Goal: Task Accomplishment & Management: Manage account settings

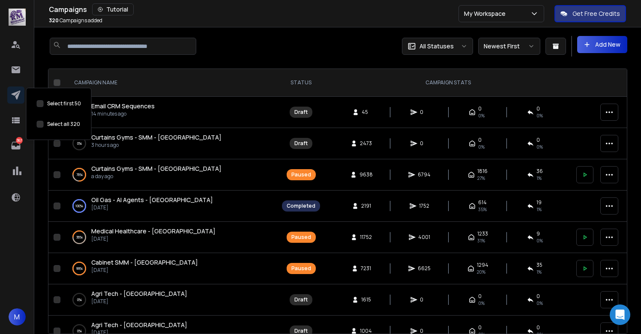
click at [41, 124] on button "Select first 50" at bounding box center [40, 124] width 7 height 7
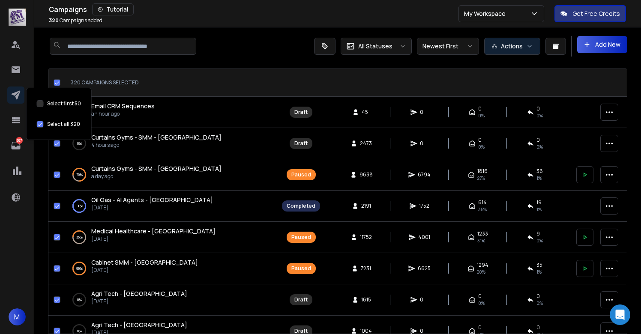
click at [517, 48] on button "Actions" at bounding box center [512, 46] width 56 height 17
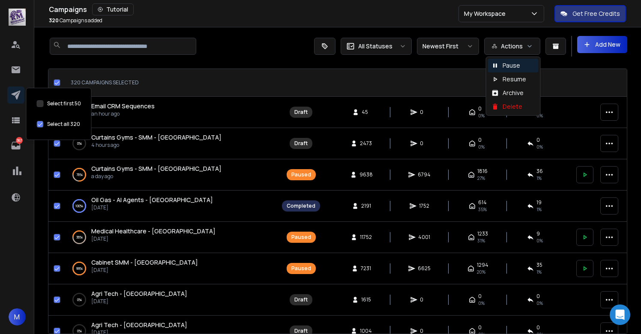
click at [512, 63] on p "Pause" at bounding box center [512, 65] width 18 height 9
click at [243, 57] on div "Campaigns 320 Campaigns Added All Statuses Newest First Actions Add New 320 cam…" at bounding box center [337, 203] width 579 height 334
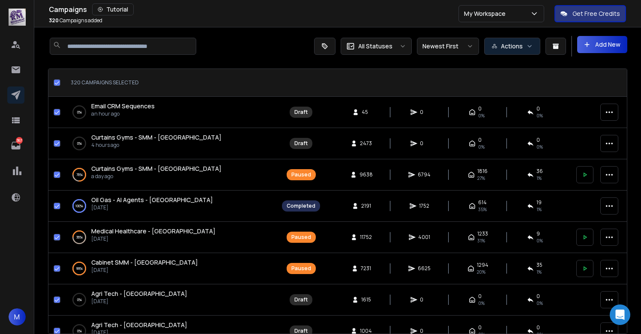
click at [518, 43] on button "Actions" at bounding box center [512, 46] width 56 height 17
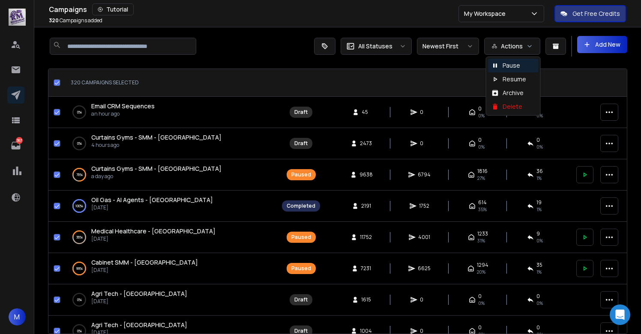
click at [511, 66] on p "Pause" at bounding box center [512, 65] width 18 height 9
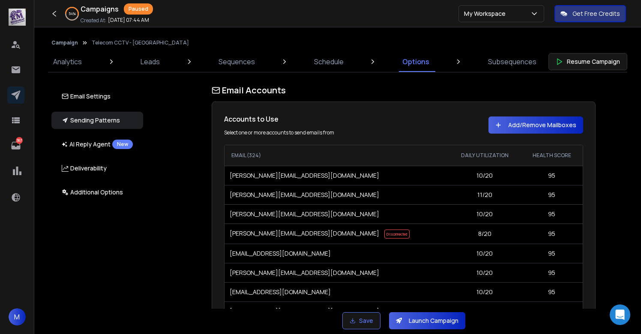
scroll to position [3751, 0]
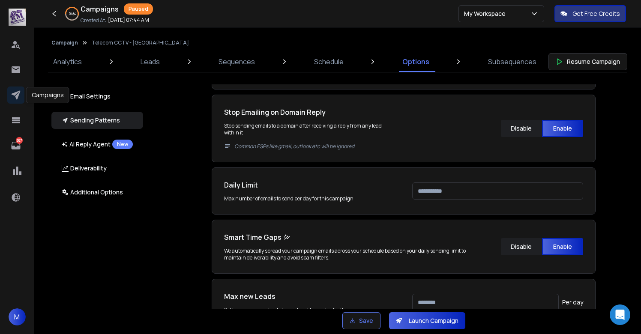
click at [15, 95] on icon at bounding box center [16, 95] width 10 height 10
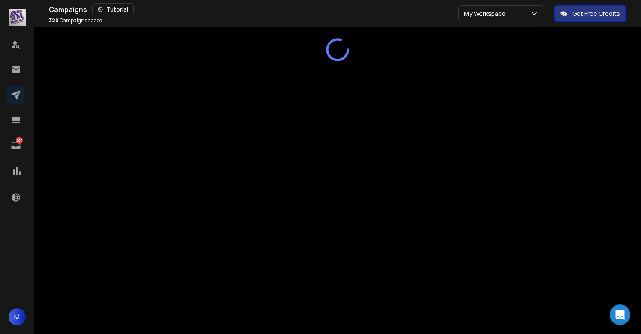
click at [304, 9] on div "Campaigns Tutorial" at bounding box center [254, 9] width 410 height 12
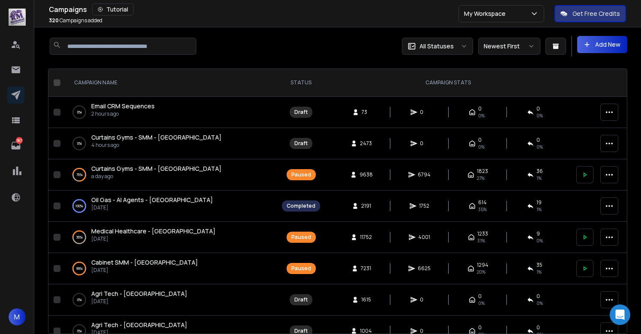
click at [135, 171] on span "Curtains Gyms - SMM - [GEOGRAPHIC_DATA]" at bounding box center [156, 169] width 130 height 8
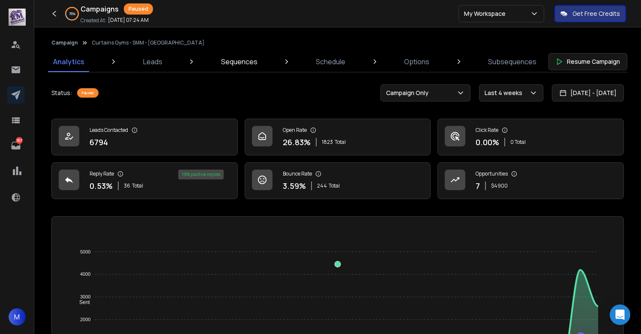
click at [234, 58] on p "Sequences" at bounding box center [239, 62] width 36 height 10
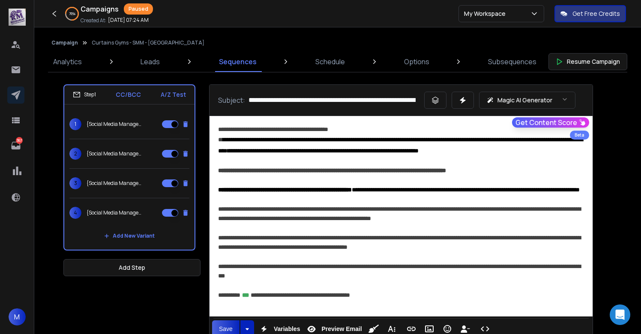
click at [132, 157] on p "{Social Media Management - {{firstName}} | Social Media Needs - {{firstName}} |…" at bounding box center [114, 153] width 55 height 7
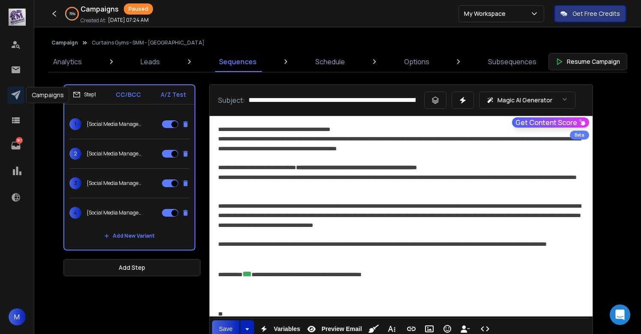
click at [15, 91] on icon at bounding box center [16, 95] width 10 height 10
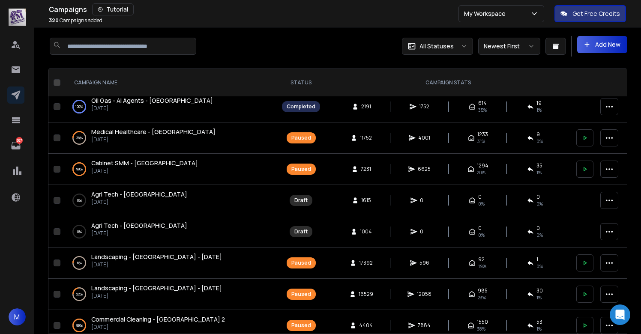
scroll to position [94, 0]
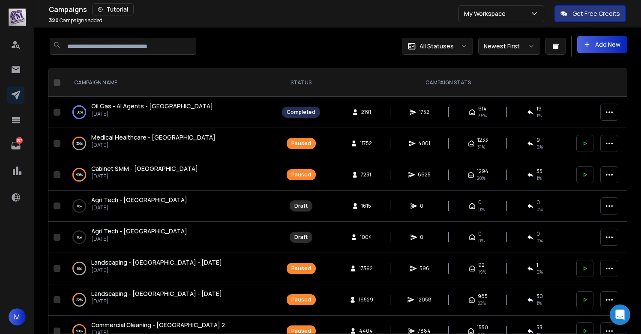
click at [147, 135] on span "Medical Healthcare - [GEOGRAPHIC_DATA]" at bounding box center [153, 137] width 124 height 8
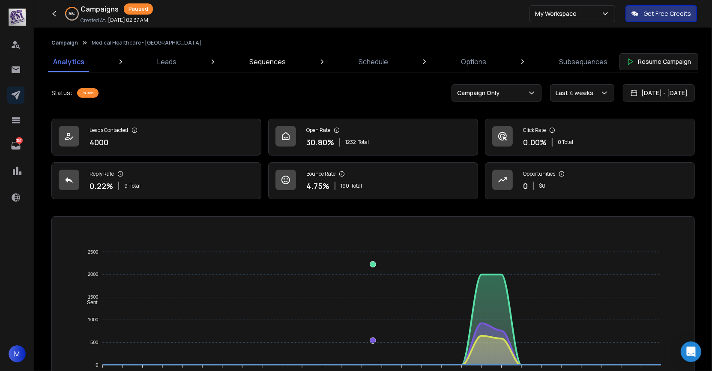
click at [275, 63] on p "Sequences" at bounding box center [267, 62] width 36 height 10
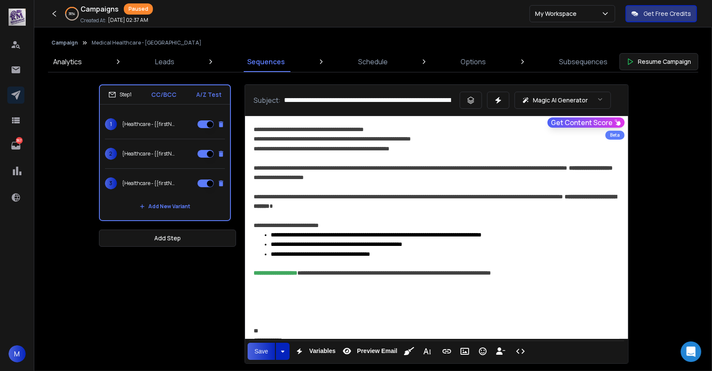
click at [57, 61] on p "Analytics" at bounding box center [67, 62] width 29 height 10
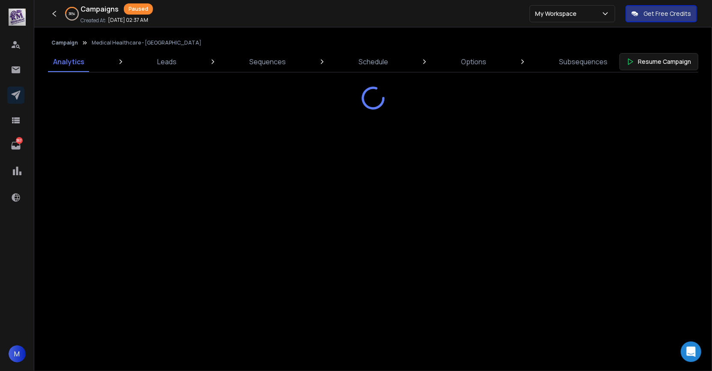
click at [66, 45] on button "Campaign" at bounding box center [64, 42] width 27 height 7
